Goal: Check status: Check status

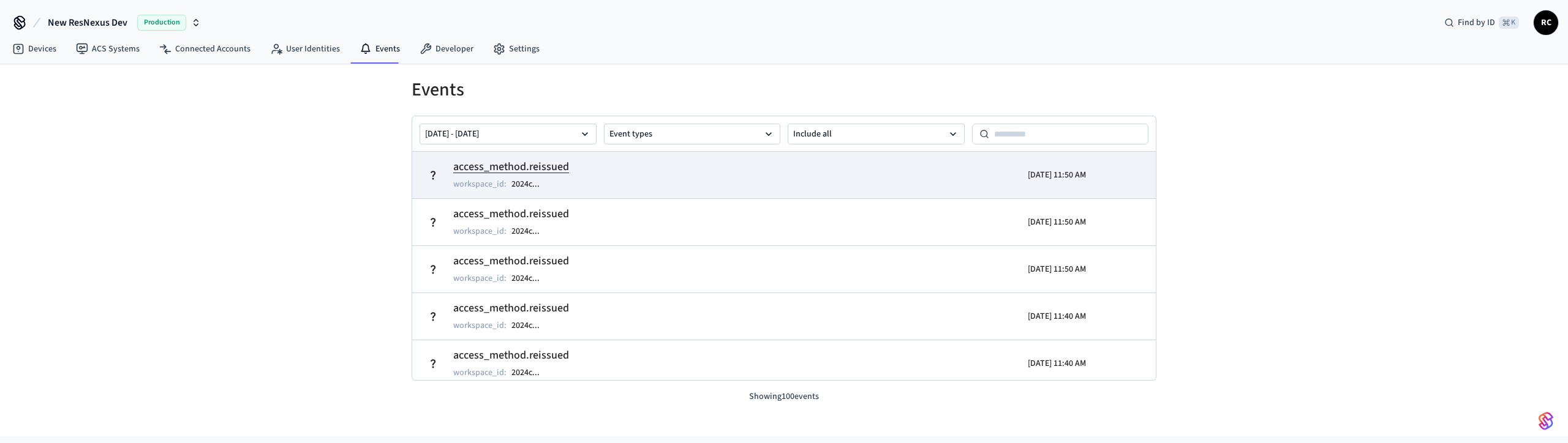
click at [517, 169] on h2 "access_method.reissued" at bounding box center [510, 167] width 116 height 17
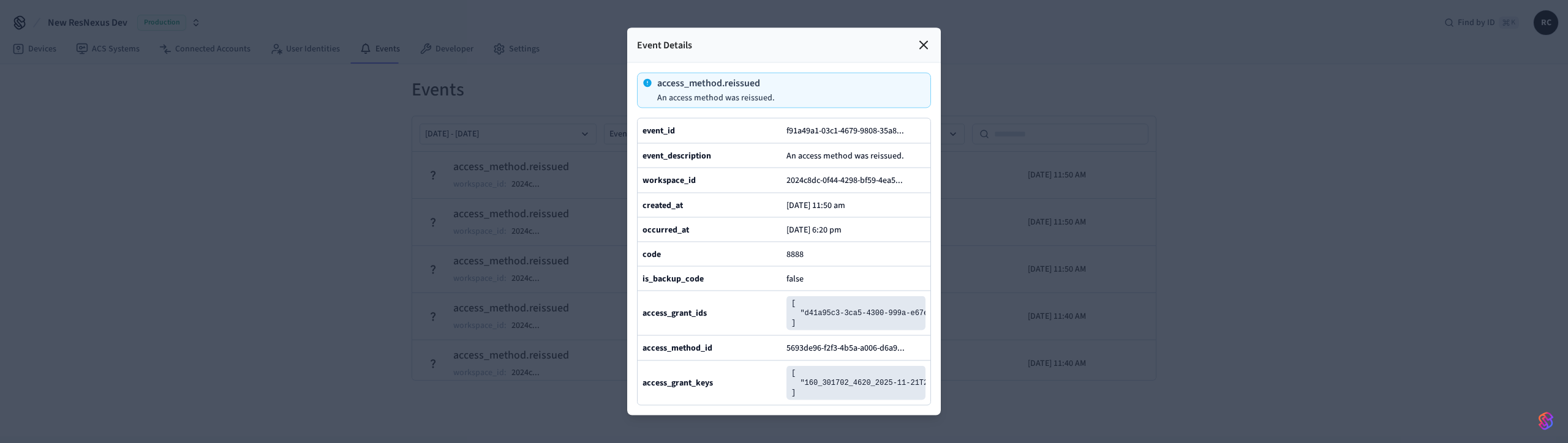
click at [406, 242] on div at bounding box center [784, 222] width 1568 height 443
click at [914, 28] on div "Event Details" at bounding box center [784, 45] width 313 height 35
click at [924, 38] on icon at bounding box center [923, 45] width 15 height 15
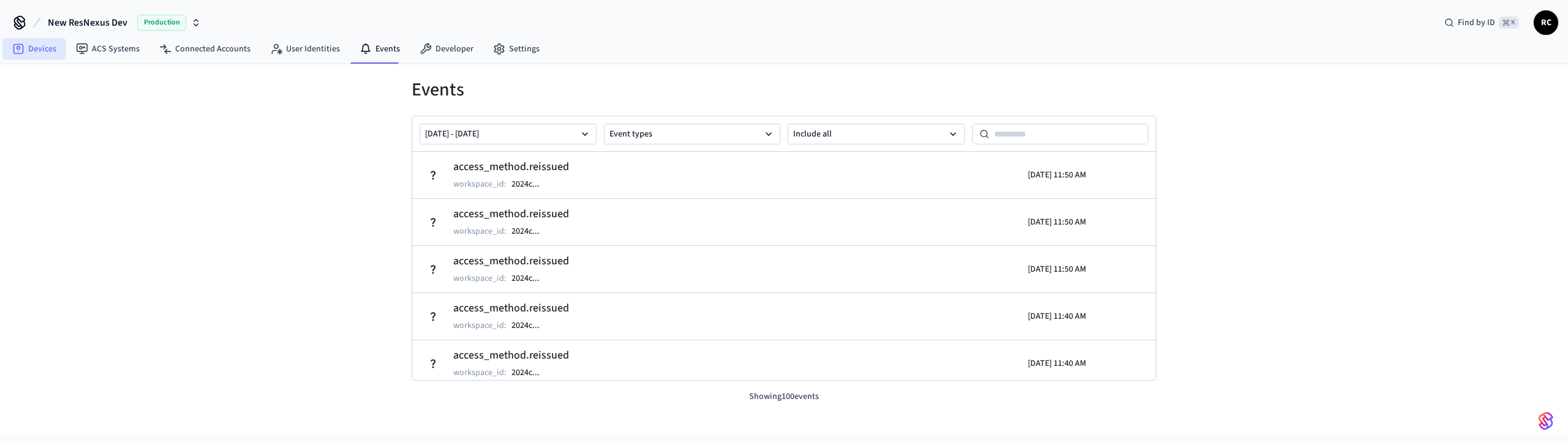
click at [32, 53] on link "Devices" at bounding box center [34, 49] width 64 height 22
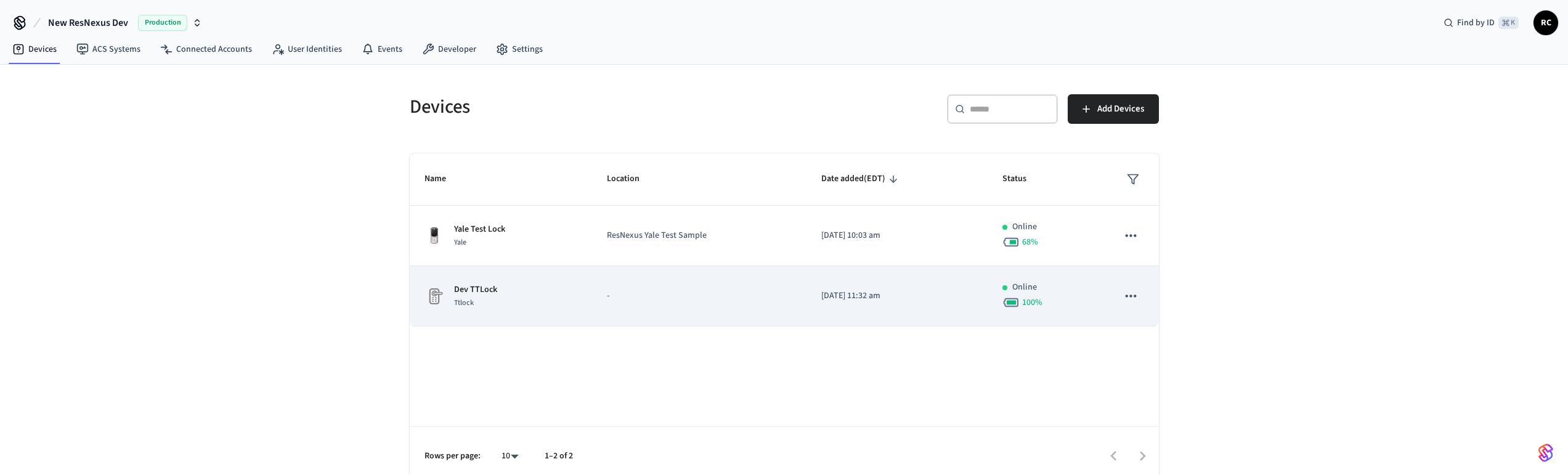
click at [512, 303] on div "Dev TTLock Ttlock" at bounding box center [501, 296] width 153 height 26
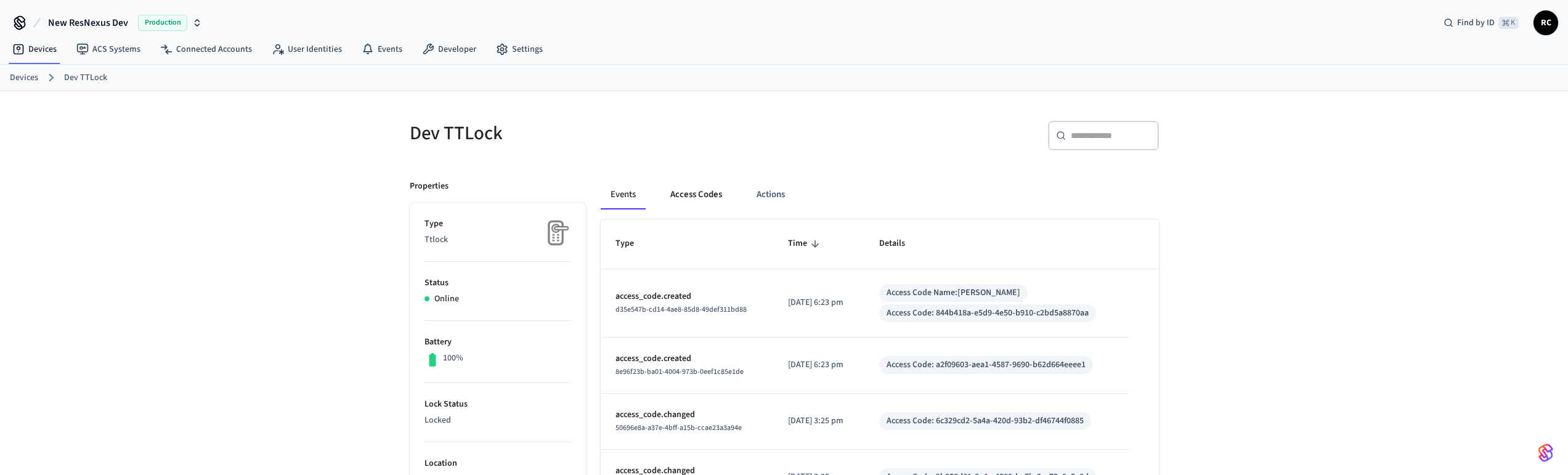
click at [702, 196] on button "Access Codes" at bounding box center [696, 194] width 71 height 30
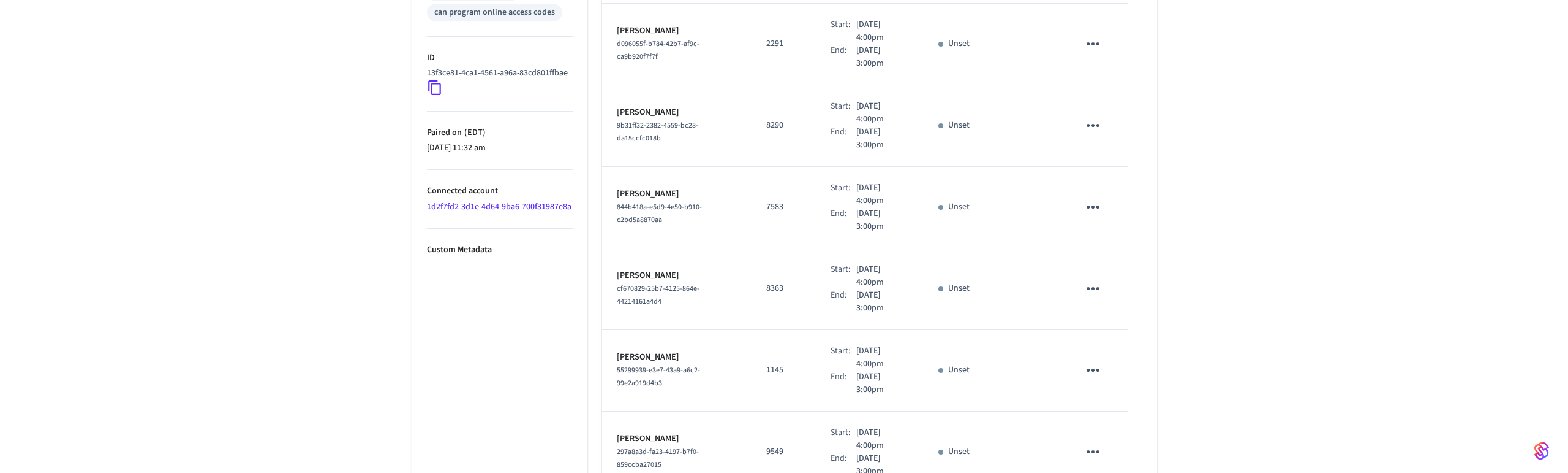
scroll to position [670, 0]
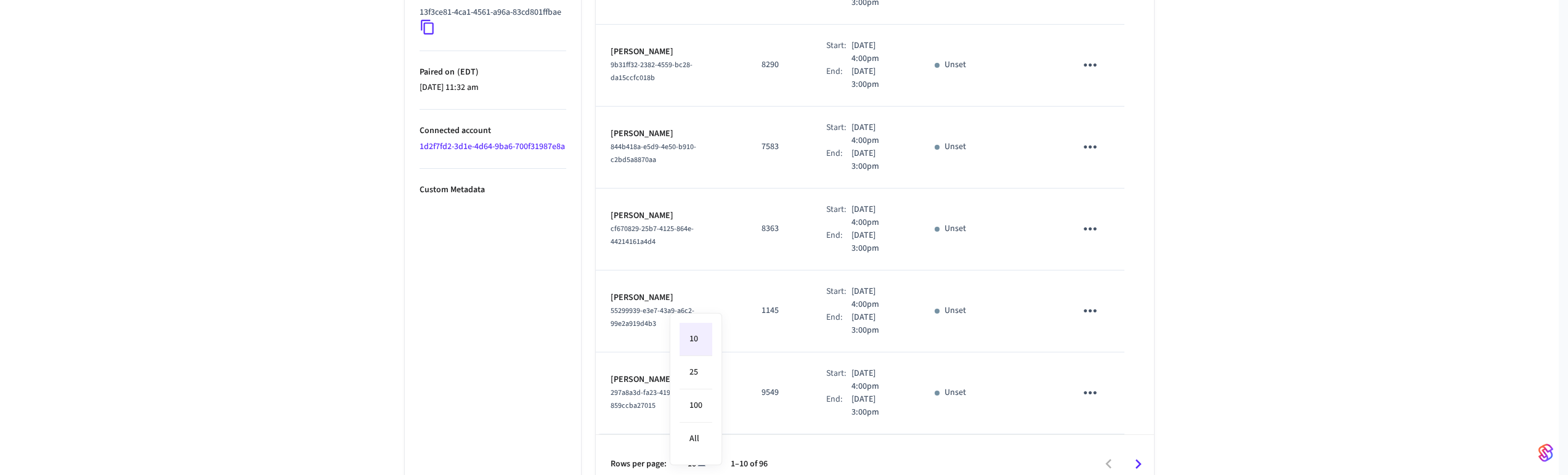
click at [692, 445] on li "All" at bounding box center [695, 438] width 32 height 32
type input "**"
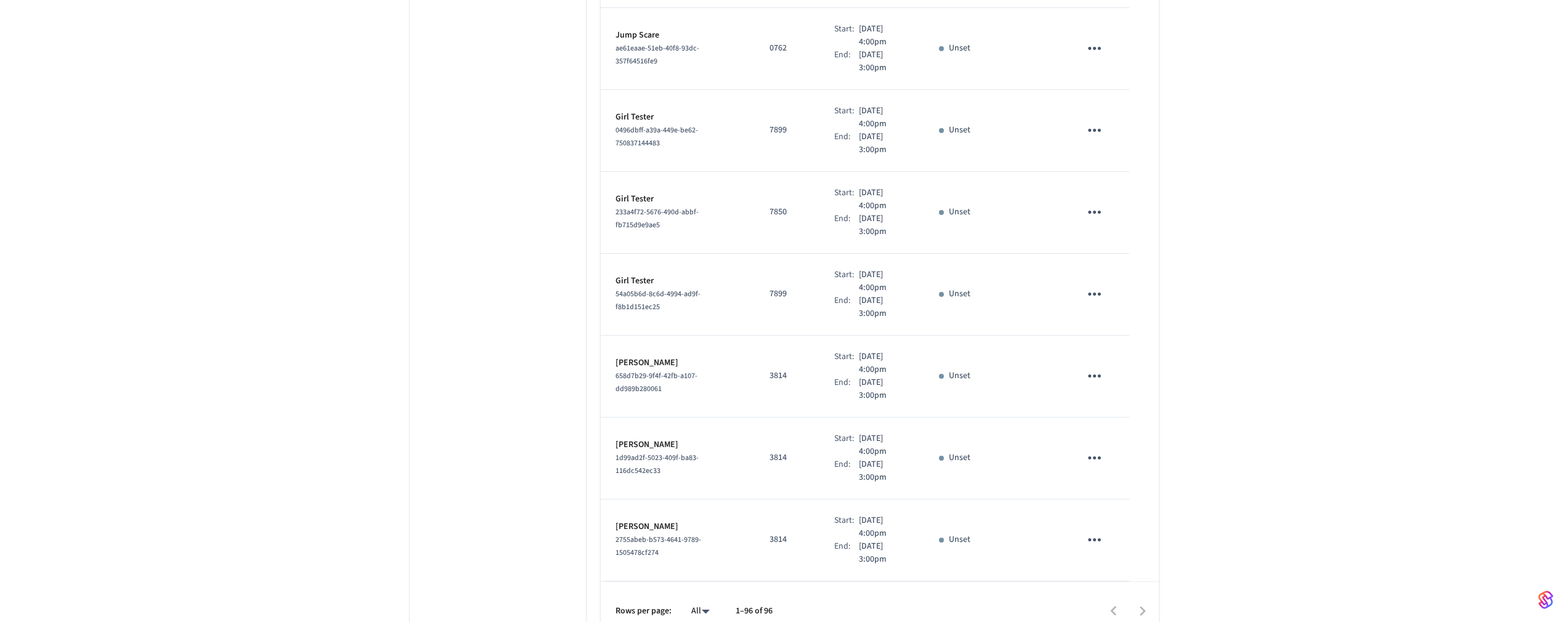
scroll to position [7569, 0]
click at [1136, 445] on div at bounding box center [971, 614] width 373 height 29
click at [1142, 445] on div at bounding box center [971, 614] width 373 height 29
click at [1143, 445] on div at bounding box center [971, 614] width 373 height 29
click at [1104, 445] on div at bounding box center [971, 614] width 373 height 29
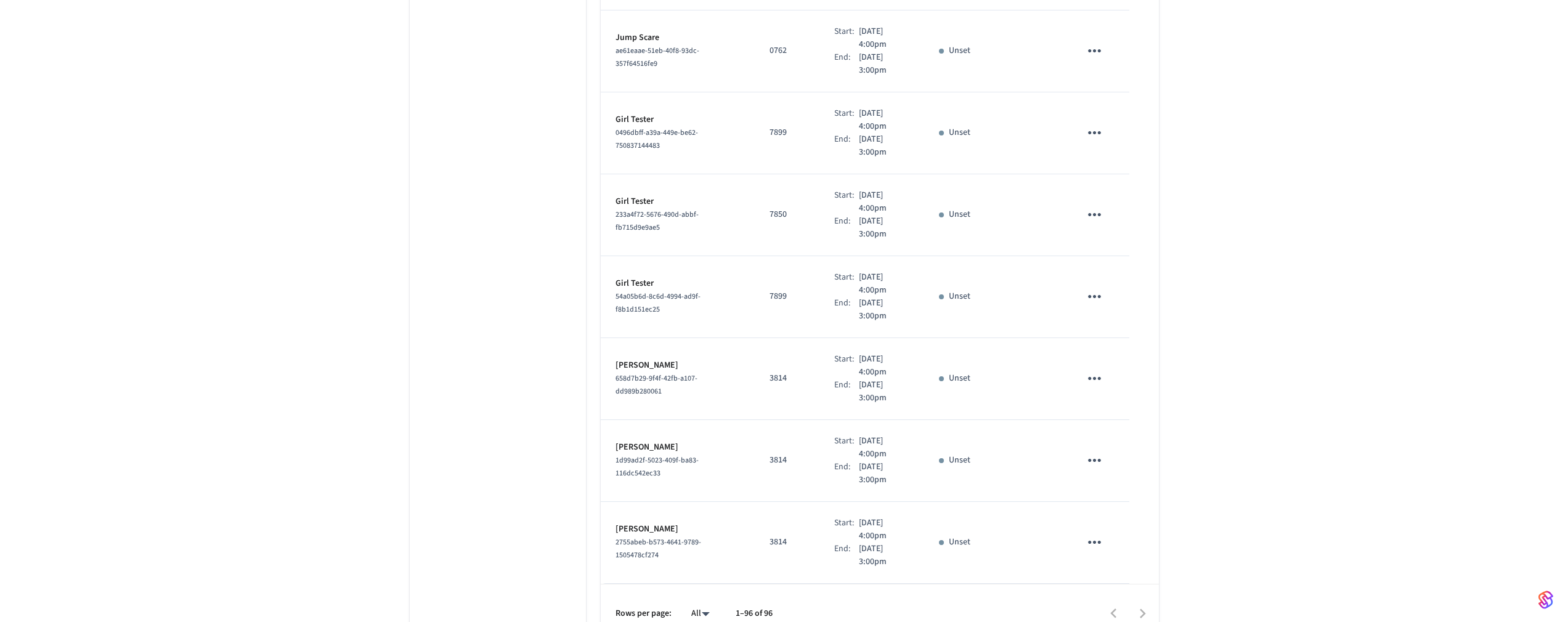
click at [1119, 445] on div at bounding box center [971, 614] width 373 height 29
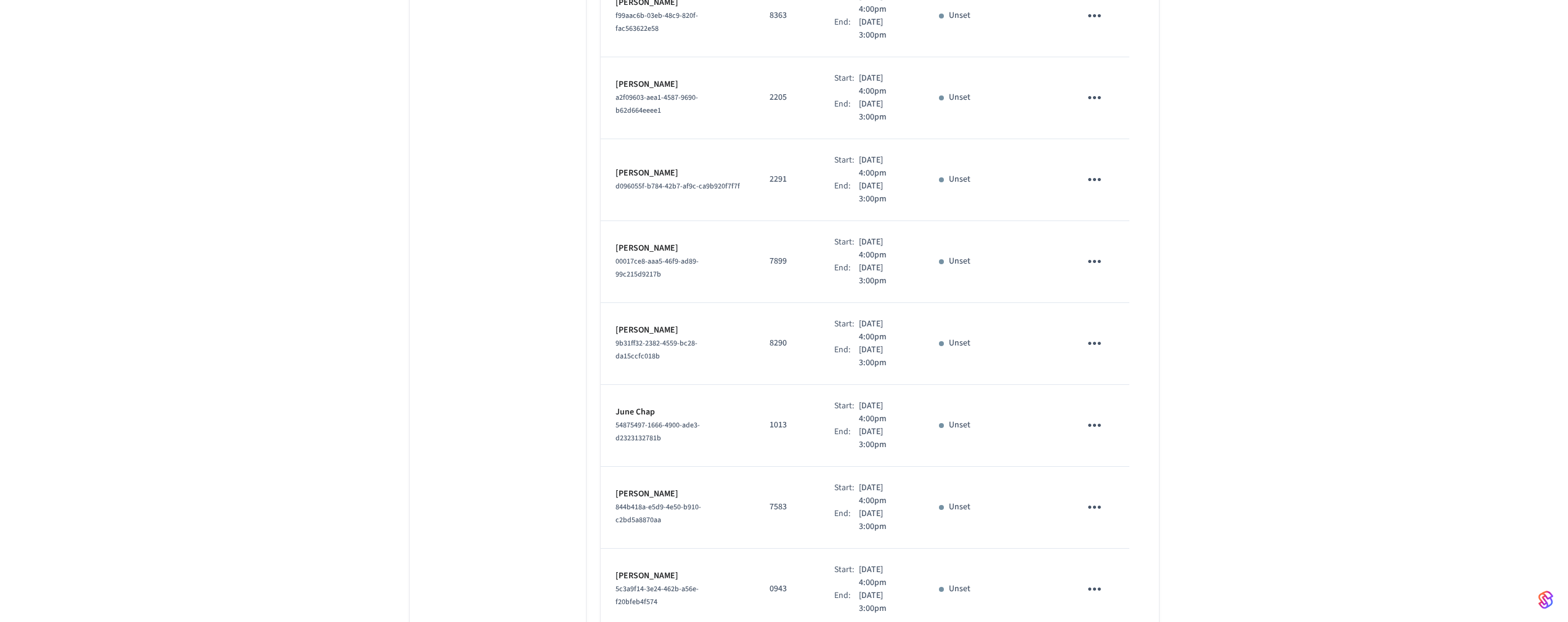
scroll to position [2456, 0]
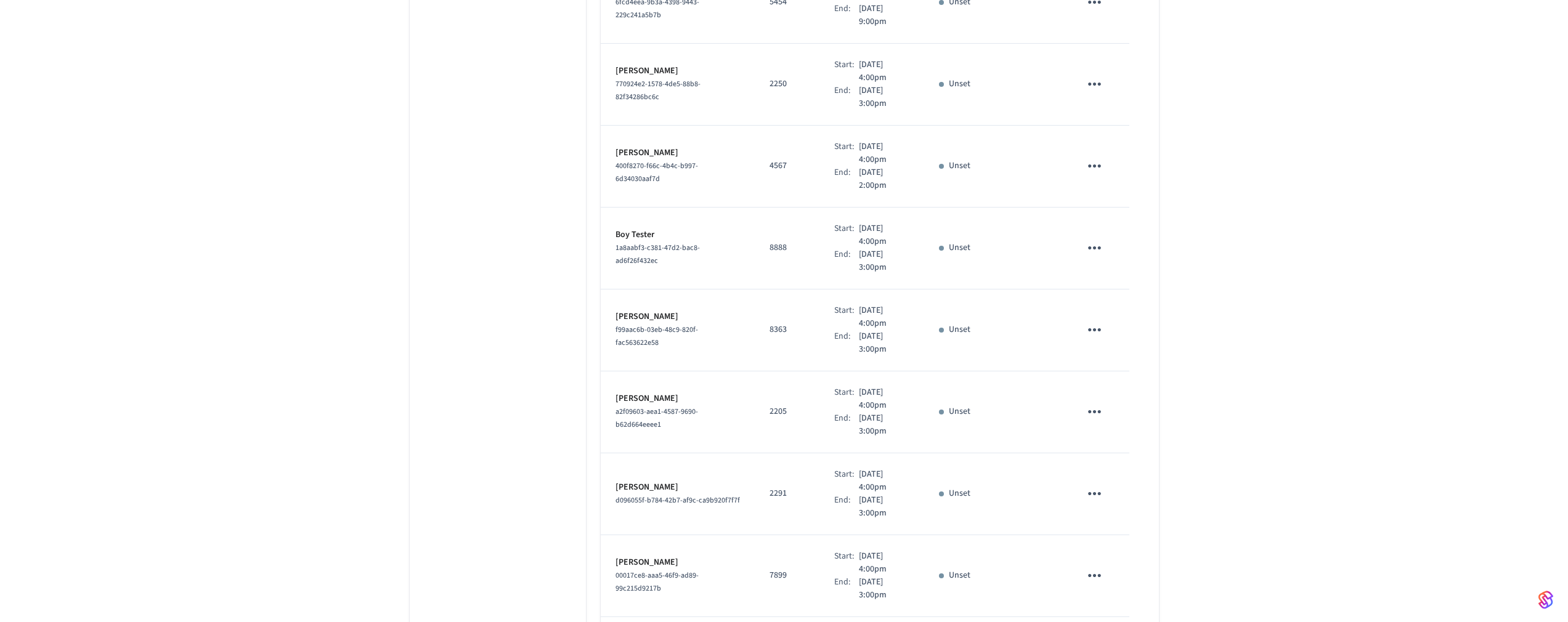
click at [612, 220] on td "Boy Tester 1a8aabf3-c381-47d2-bac8-ad6f26f432ec" at bounding box center [678, 248] width 154 height 82
click at [632, 229] on p "Boy Tester" at bounding box center [678, 235] width 125 height 13
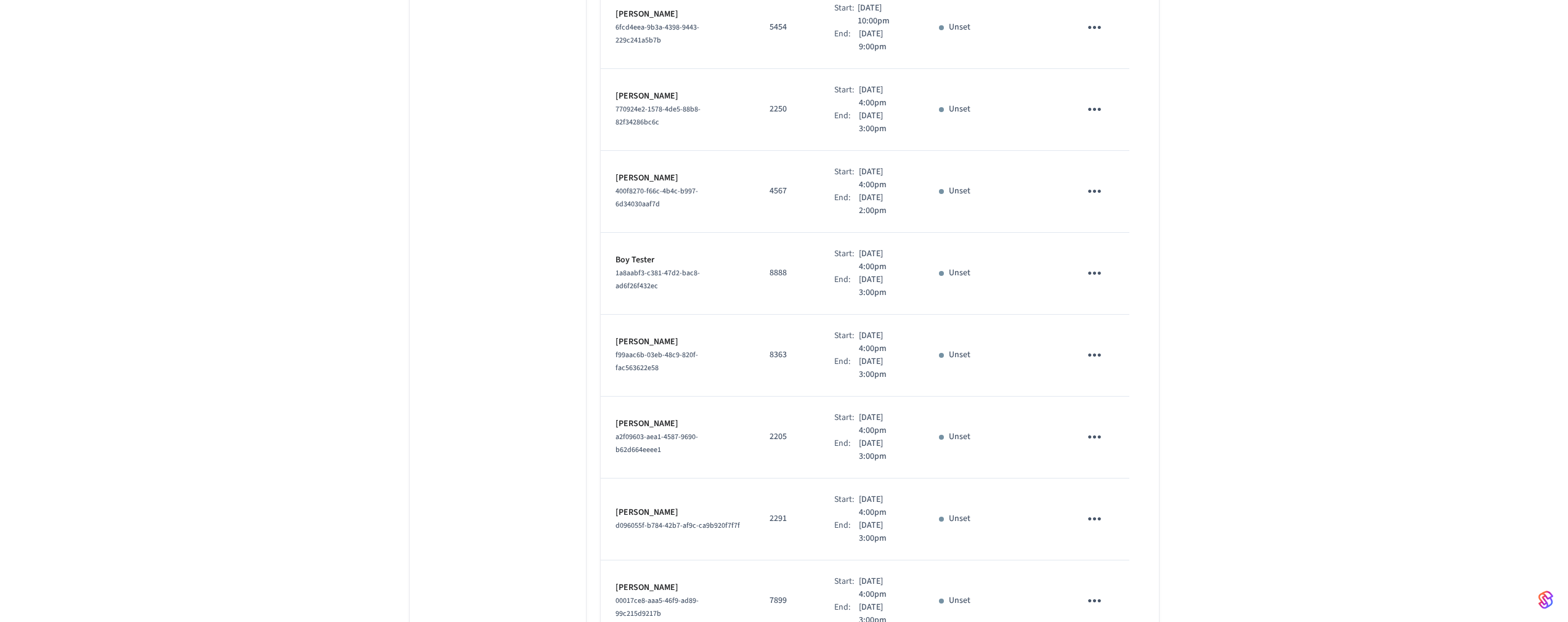
scroll to position [2429, 0]
click at [1094, 266] on icon "sticky table" at bounding box center [1094, 276] width 19 height 19
click at [1227, 248] on div at bounding box center [789, 311] width 1578 height 622
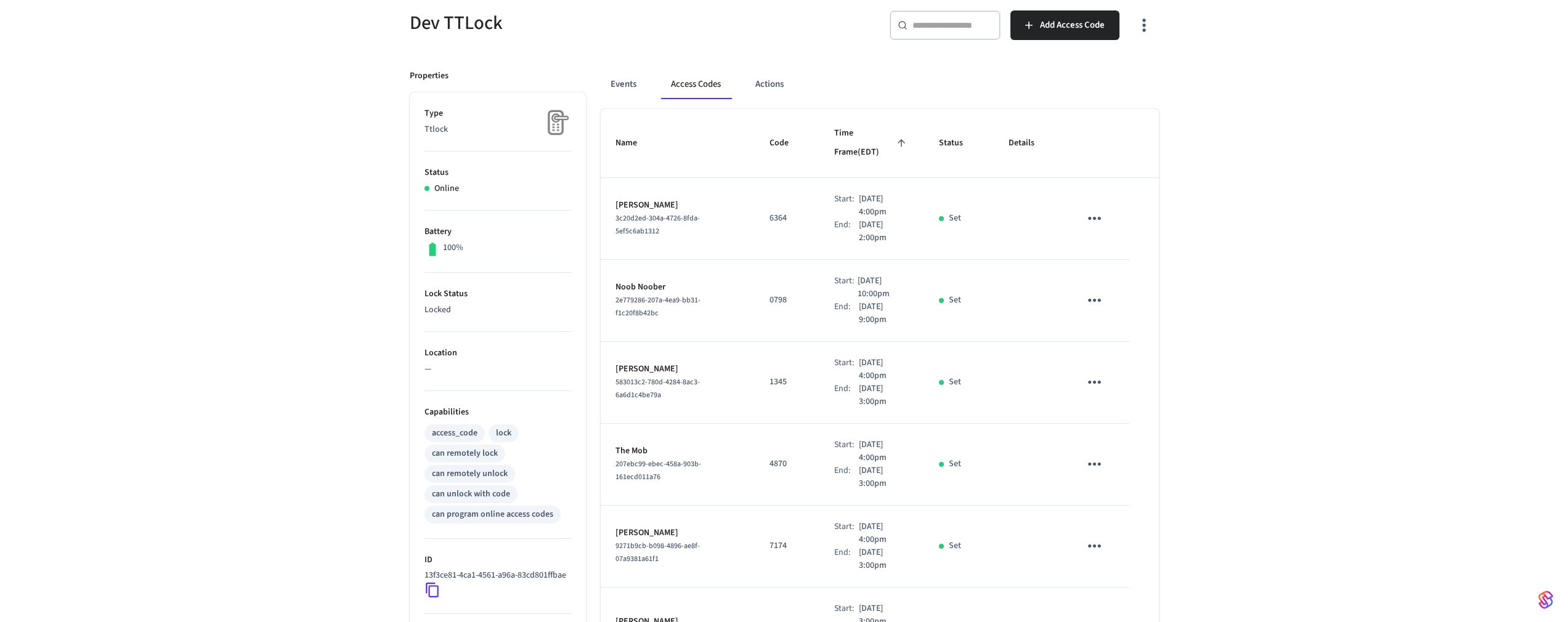
scroll to position [0, 0]
